Goal: Transaction & Acquisition: Purchase product/service

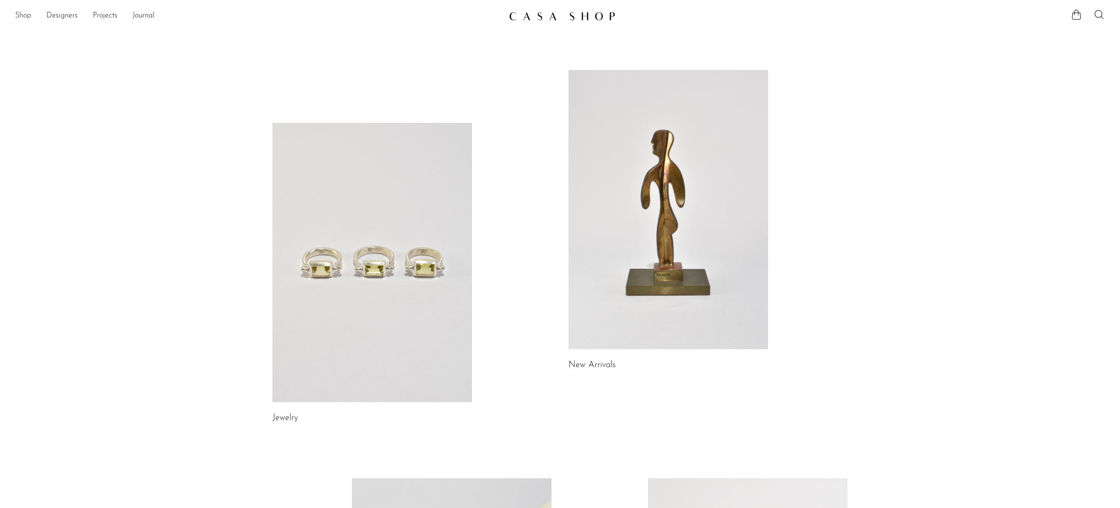
click at [25, 14] on link "Shop" at bounding box center [23, 16] width 16 height 12
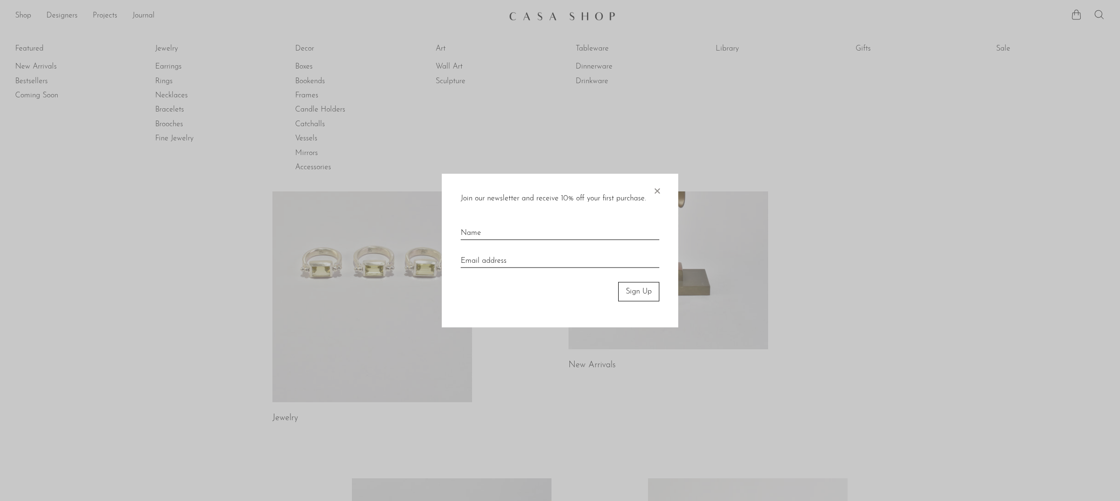
click at [673, 184] on div "Join our newsletter and receive 10% off your first purchase. × Sign Up" at bounding box center [560, 251] width 236 height 154
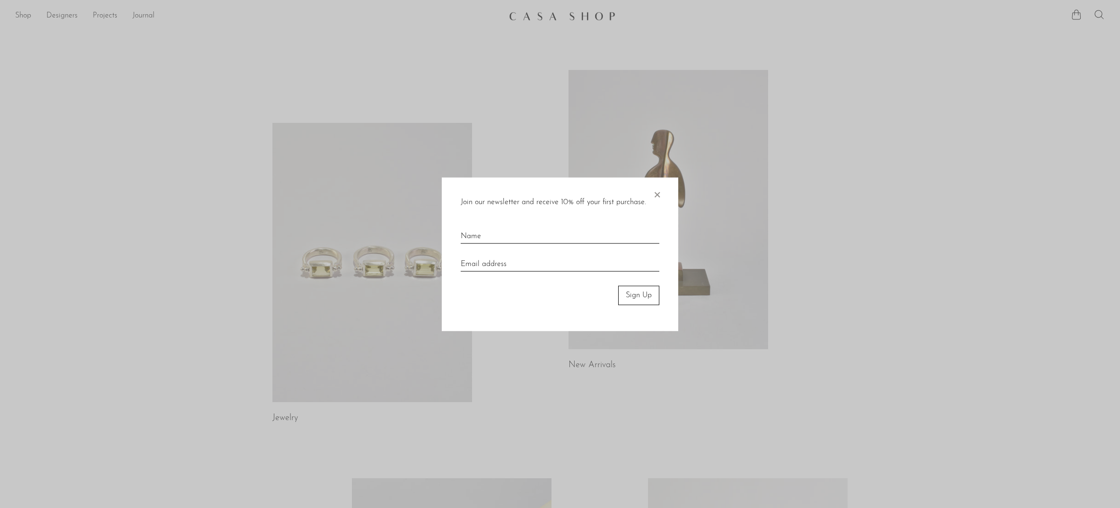
click at [653, 191] on span "×" at bounding box center [656, 192] width 9 height 30
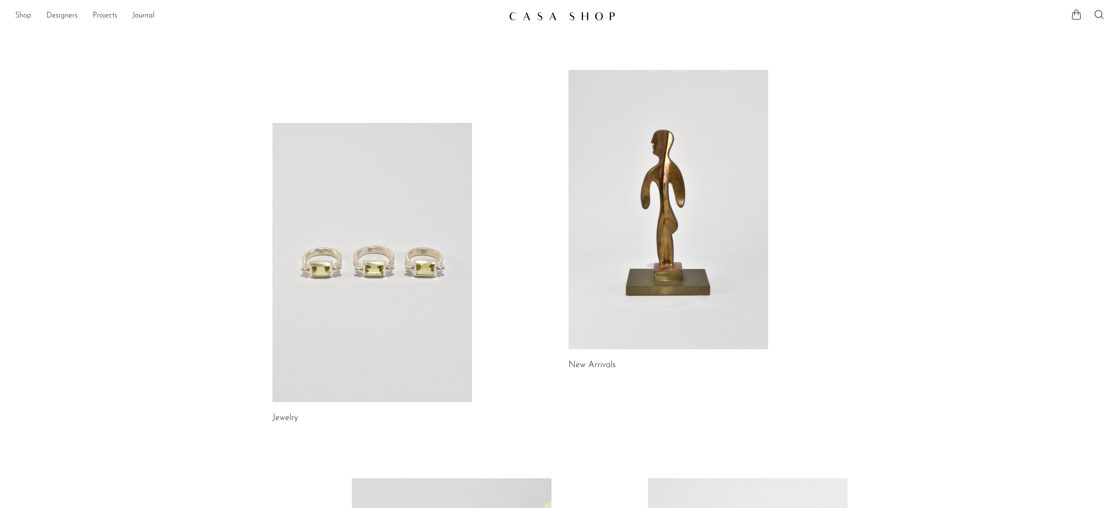
click at [30, 20] on link "Shop" at bounding box center [23, 16] width 16 height 12
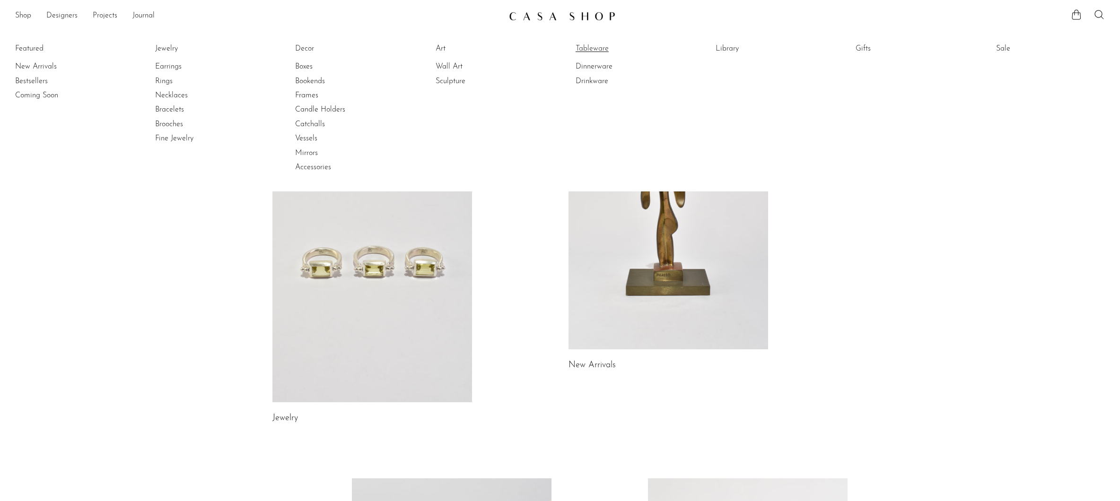
click at [594, 46] on link "Tableware" at bounding box center [610, 49] width 71 height 10
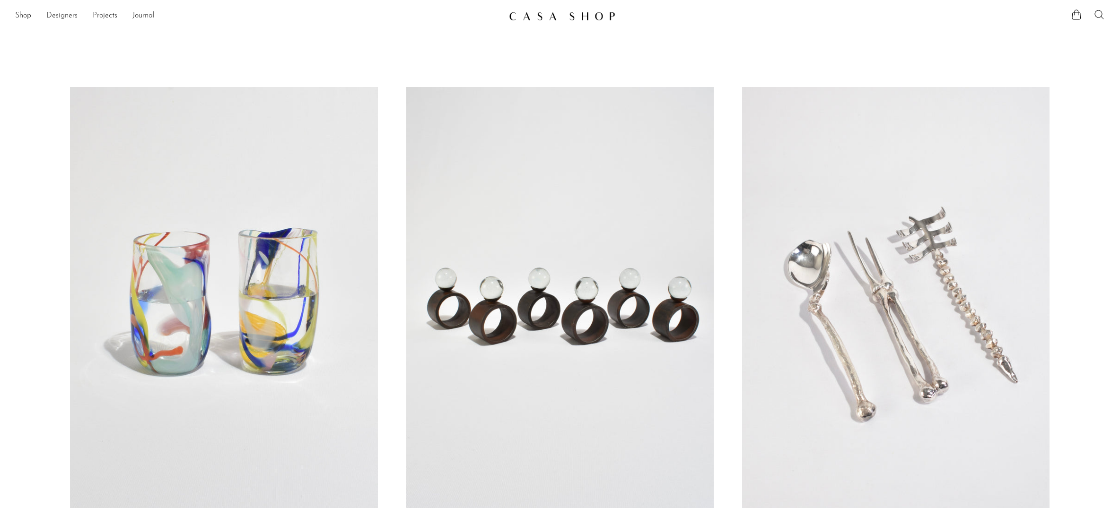
click at [1087, 10] on ul at bounding box center [1088, 16] width 34 height 14
click at [1095, 9] on icon at bounding box center [1098, 14] width 11 height 11
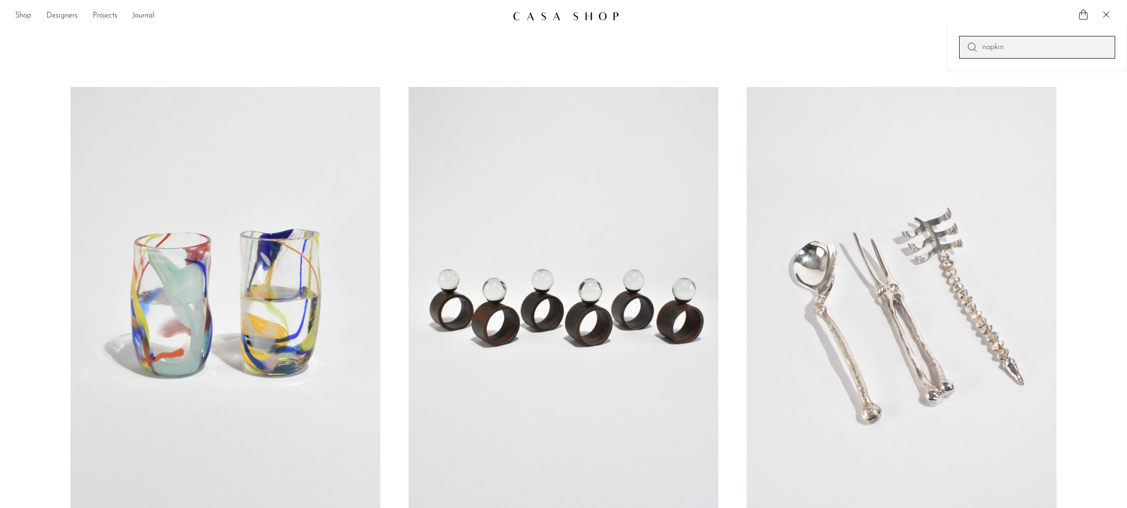
type input "napkin"
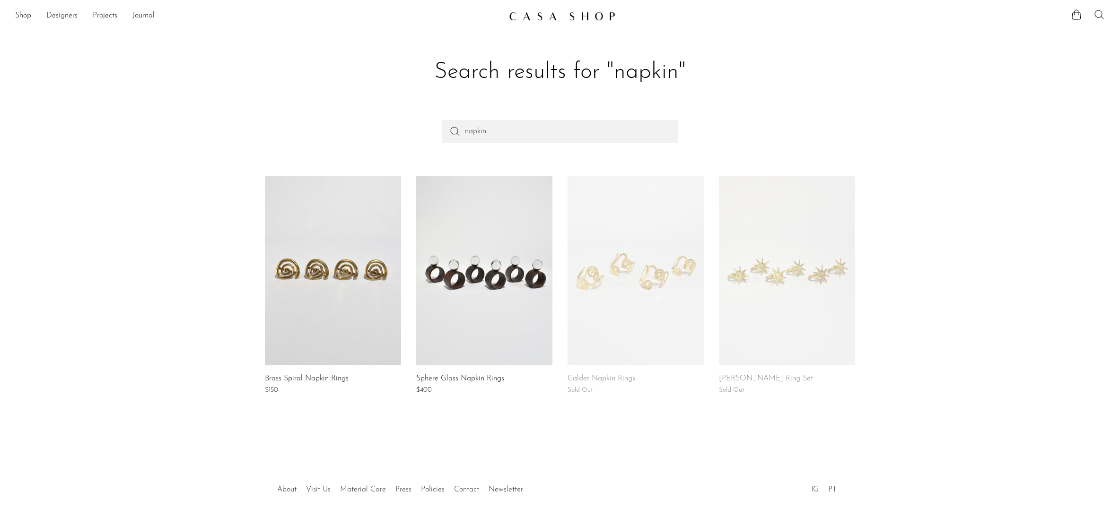
click at [313, 259] on link at bounding box center [333, 270] width 136 height 189
click at [24, 17] on link "Shop" at bounding box center [23, 16] width 16 height 12
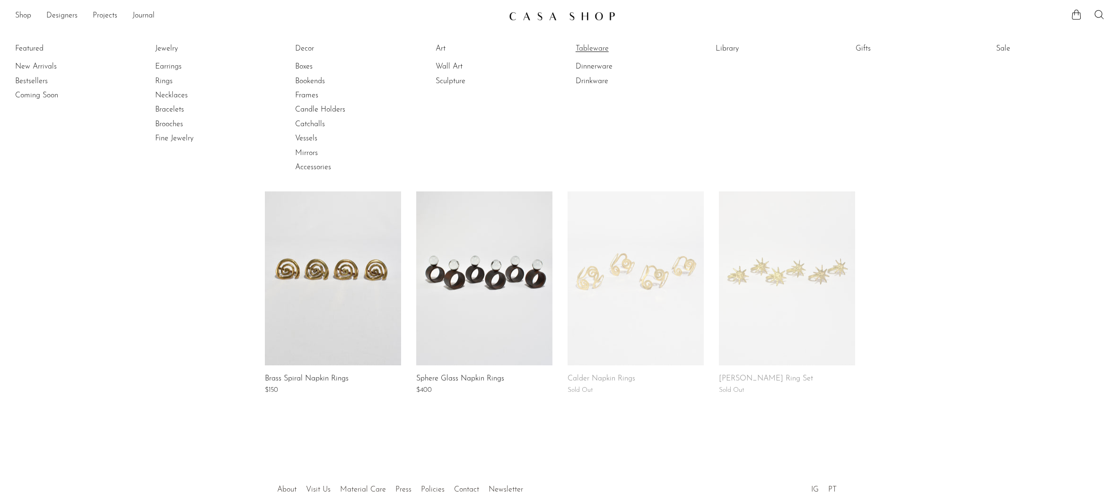
click at [598, 47] on link "Tableware" at bounding box center [610, 49] width 71 height 10
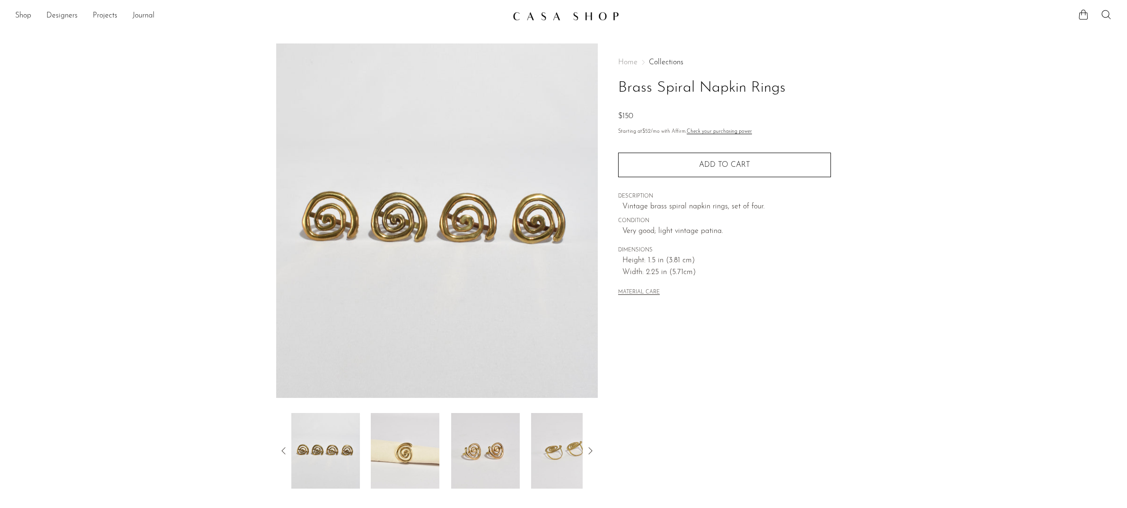
click at [506, 452] on img at bounding box center [485, 451] width 69 height 76
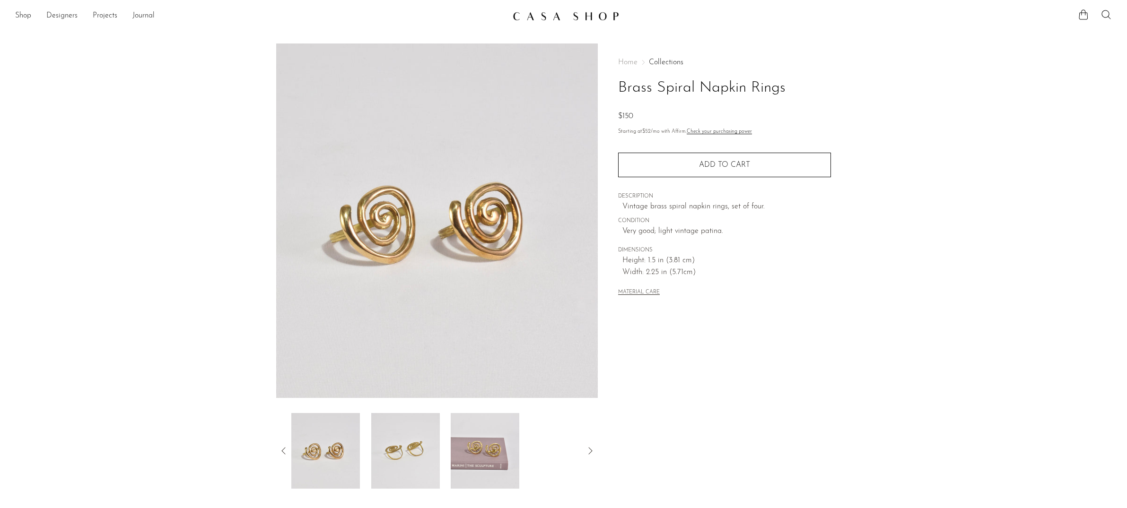
click at [506, 429] on img at bounding box center [485, 451] width 69 height 76
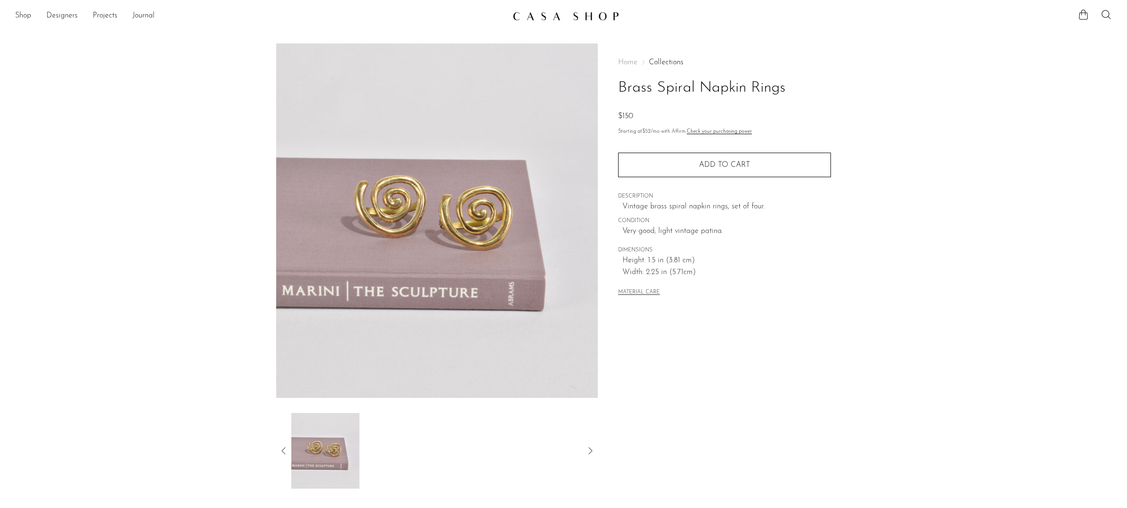
click at [881, 291] on section "Brass Spiral Napkin Rings $150" at bounding box center [563, 266] width 1127 height 445
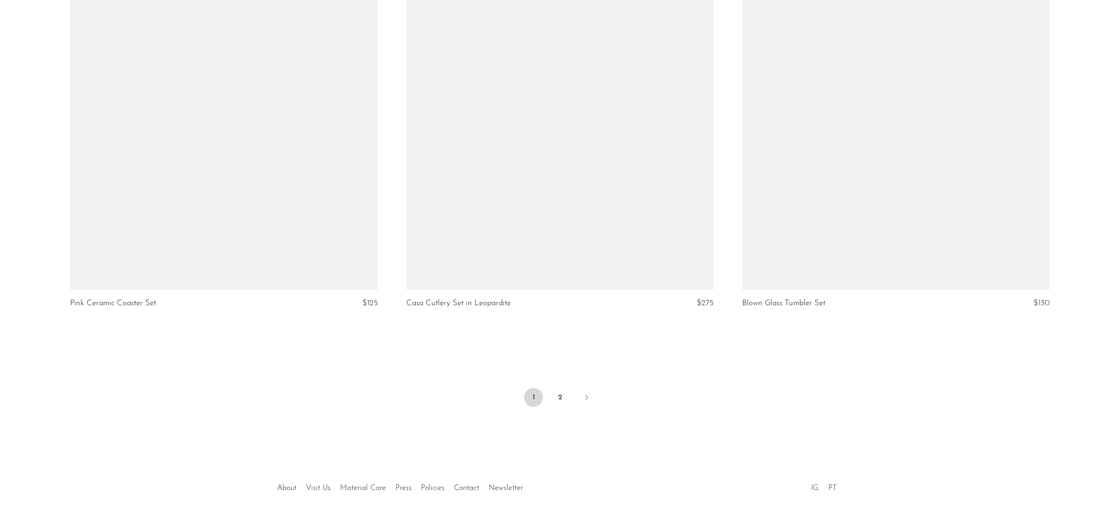
scroll to position [5477, 0]
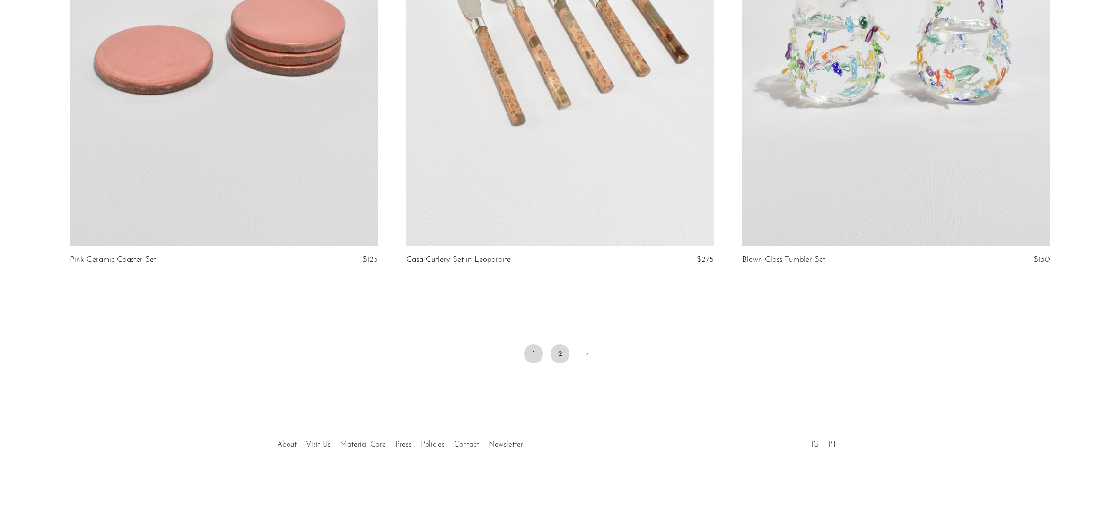
click at [561, 357] on link "2" at bounding box center [559, 354] width 19 height 19
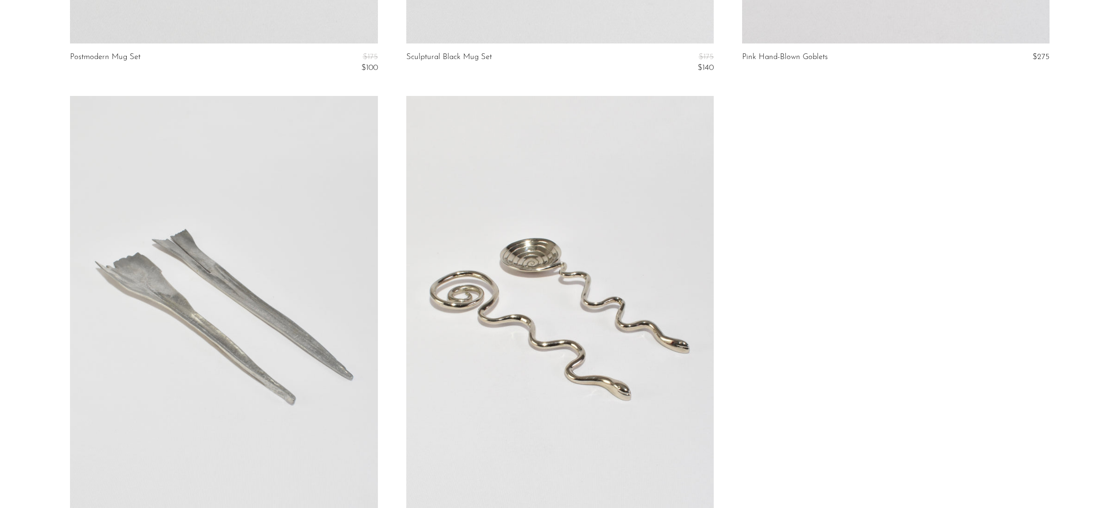
scroll to position [754, 0]
